Goal: Task Accomplishment & Management: Manage account settings

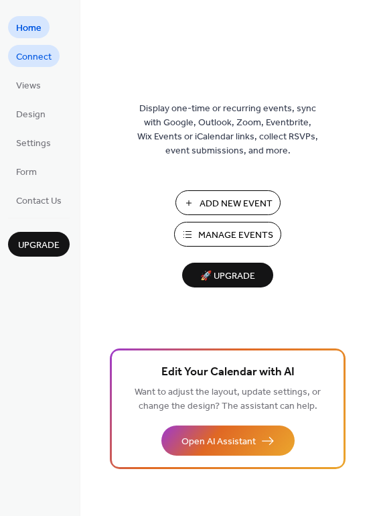
click at [34, 62] on span "Connect" at bounding box center [34, 57] width 36 height 14
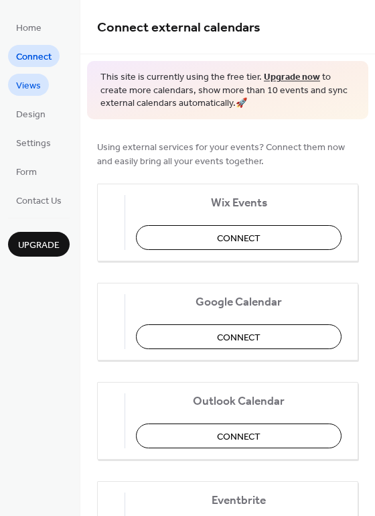
click at [29, 84] on span "Views" at bounding box center [28, 86] width 25 height 14
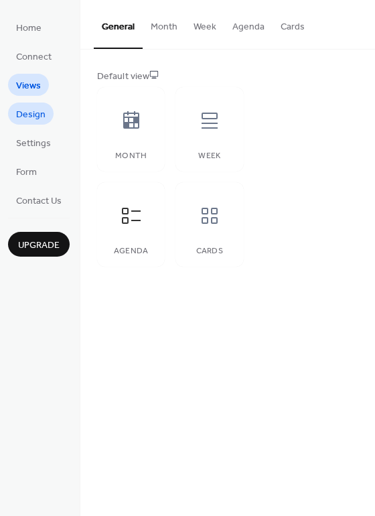
click at [30, 109] on span "Design" at bounding box center [31, 115] width 30 height 14
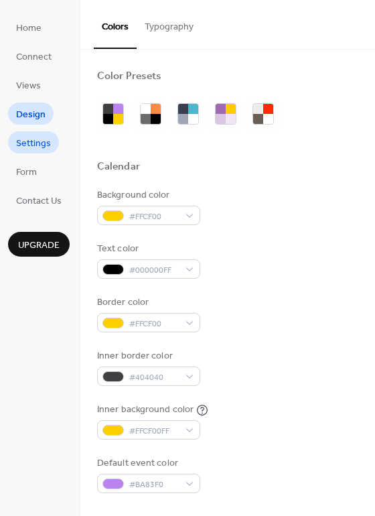
click at [25, 148] on span "Settings" at bounding box center [33, 144] width 35 height 14
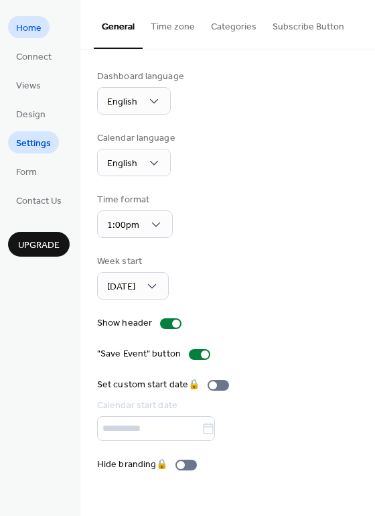
click at [41, 34] on link "Home" at bounding box center [29, 27] width 42 height 22
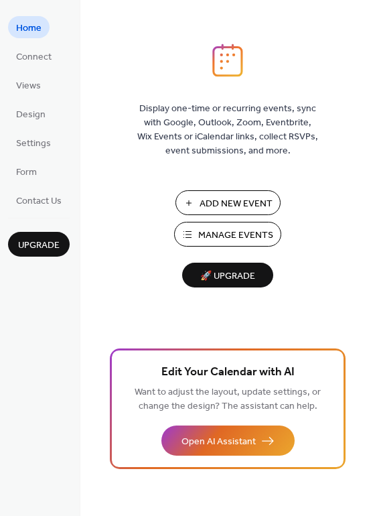
click at [217, 236] on span "Manage Events" at bounding box center [235, 236] width 75 height 14
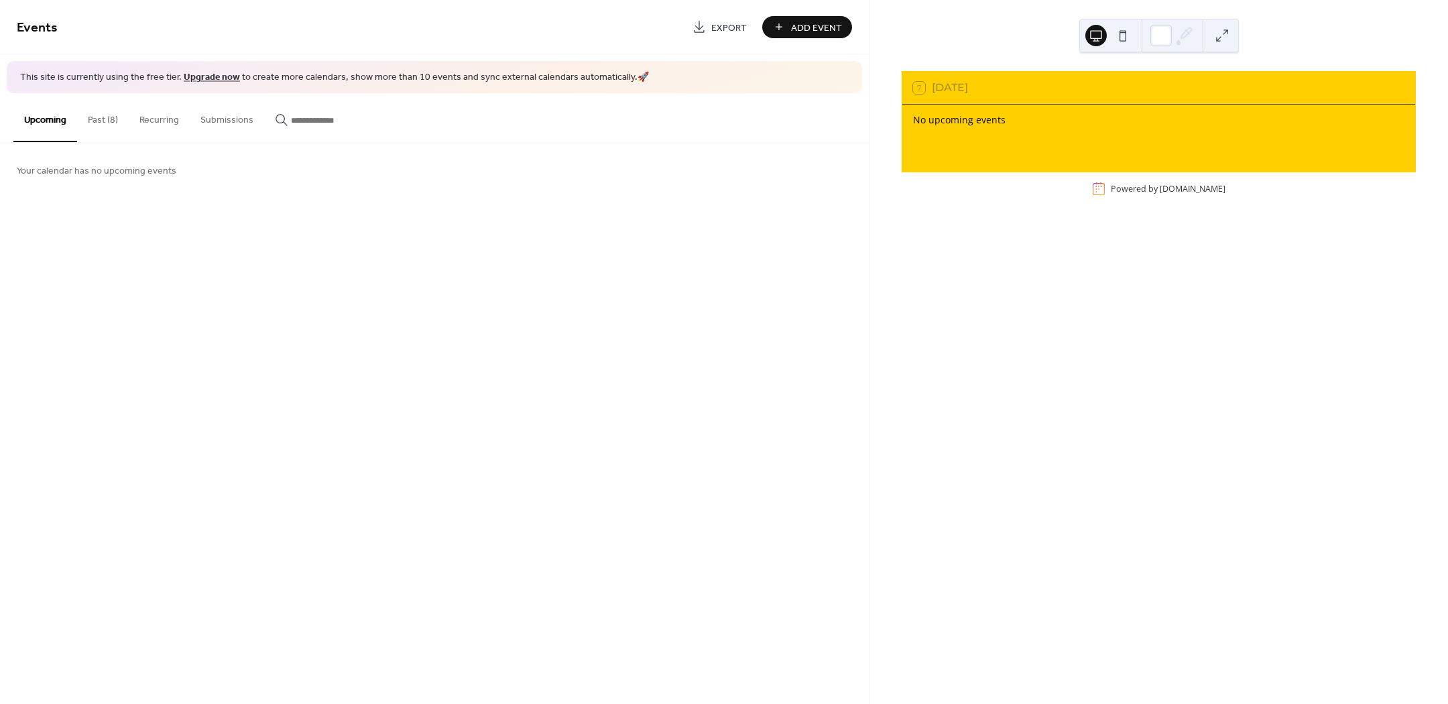
click at [105, 115] on button "Past (8)" at bounding box center [103, 117] width 52 height 48
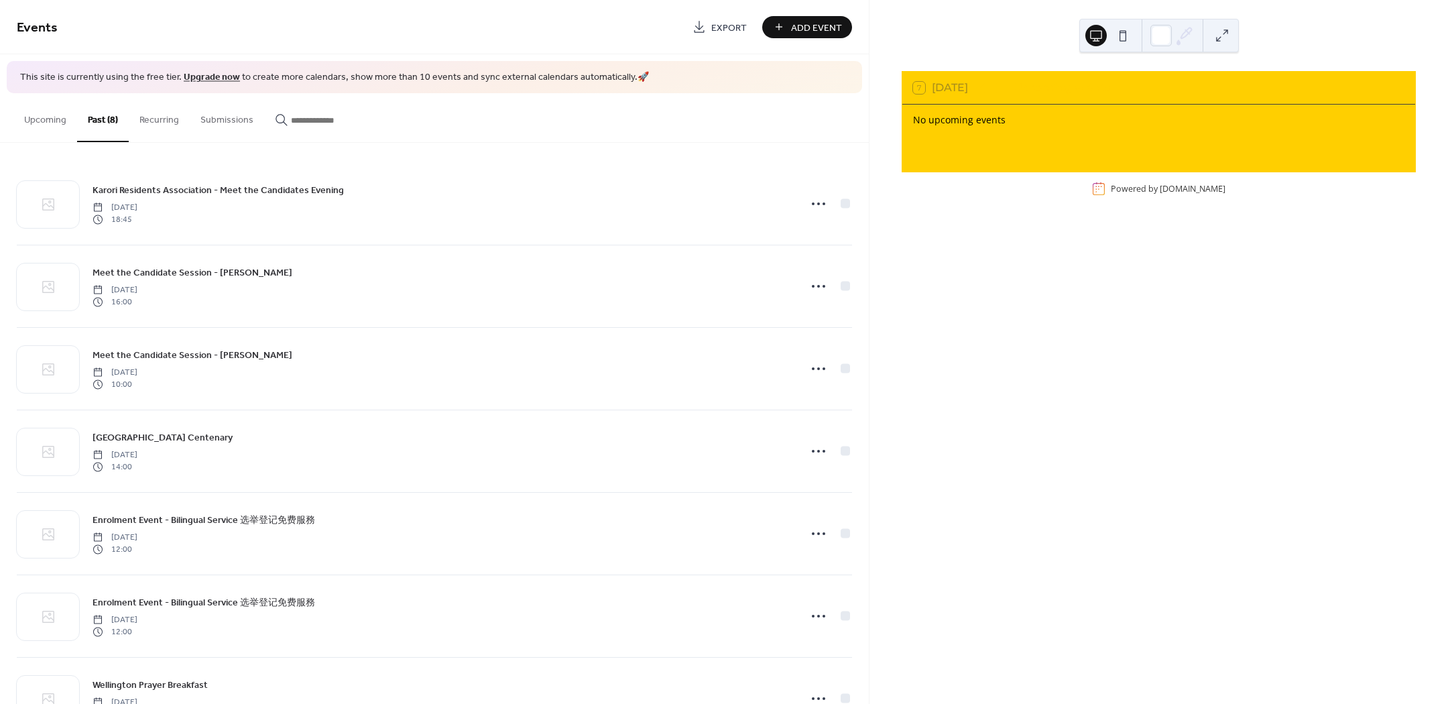
click at [21, 117] on button "Upcoming" at bounding box center [45, 117] width 64 height 48
